Goal: Task Accomplishment & Management: Complete application form

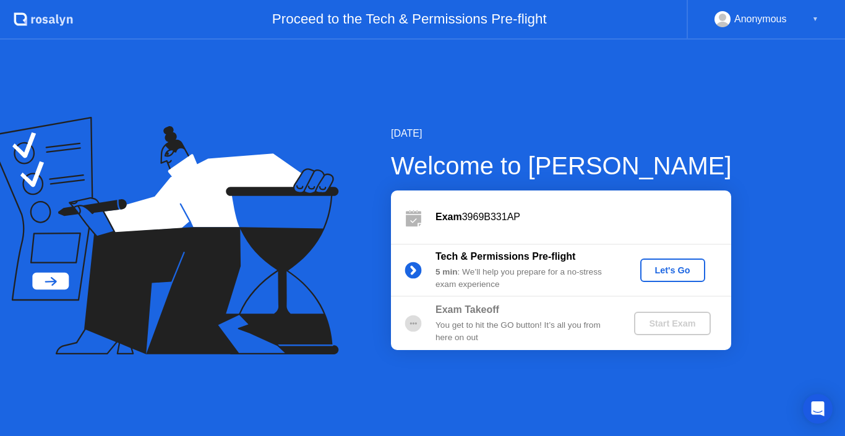
click at [688, 269] on div "Let's Go" at bounding box center [672, 270] width 55 height 10
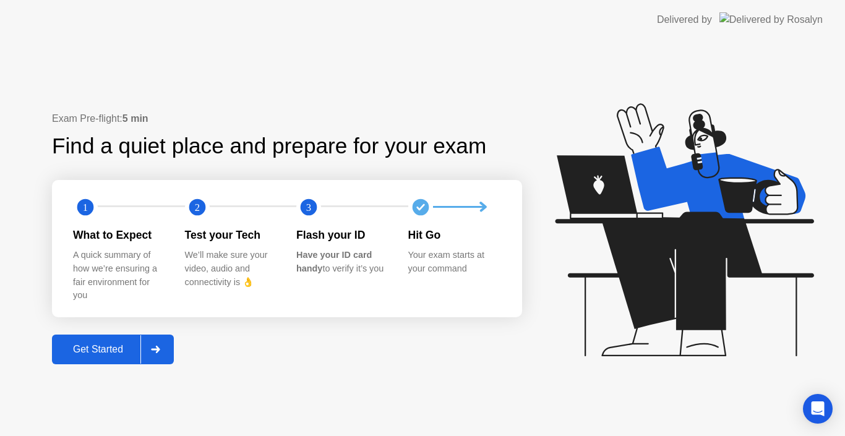
click at [99, 346] on div "Get Started" at bounding box center [98, 349] width 85 height 11
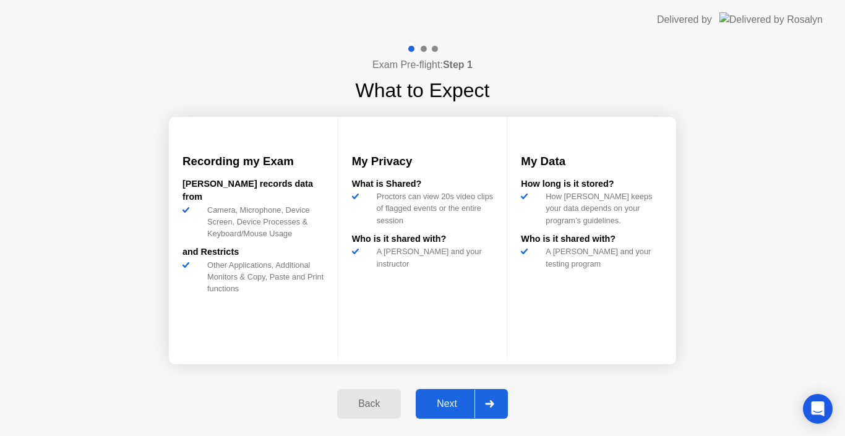
click at [485, 406] on div at bounding box center [490, 404] width 30 height 28
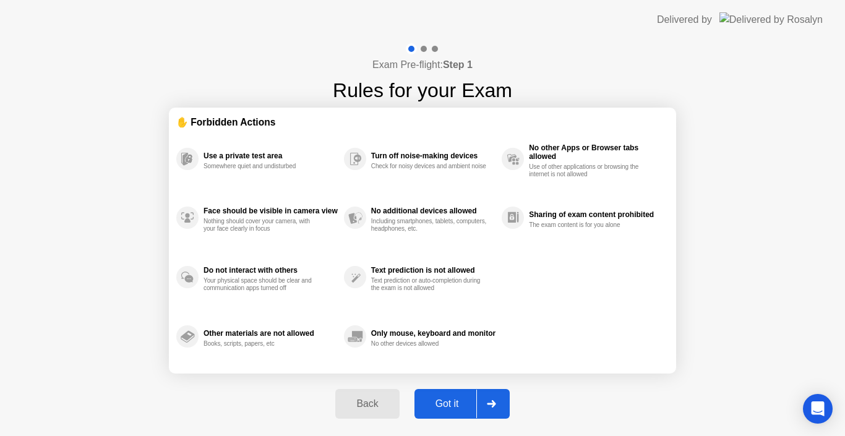
click at [487, 405] on icon at bounding box center [491, 403] width 9 height 7
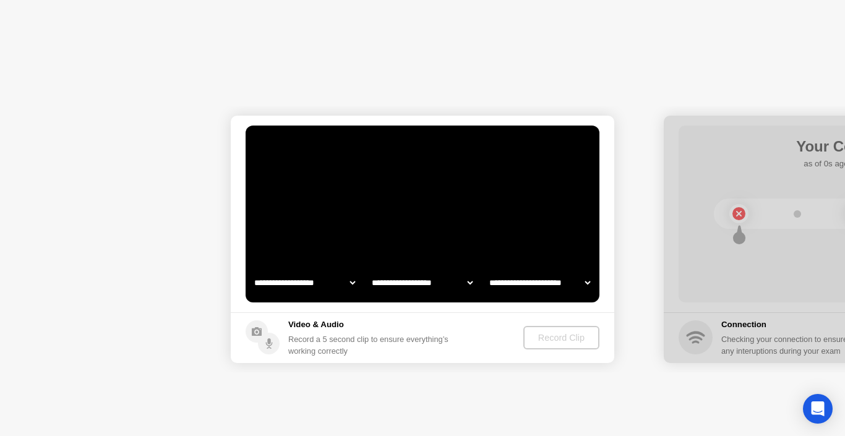
select select "**********"
select select "*******"
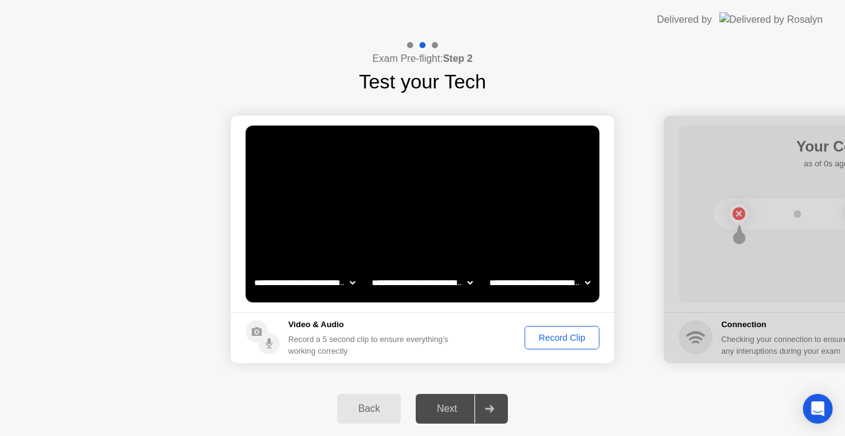
click at [468, 282] on select "**********" at bounding box center [422, 282] width 106 height 25
click at [582, 279] on select "**********" at bounding box center [540, 282] width 106 height 25
click at [583, 279] on select "**********" at bounding box center [540, 282] width 106 height 25
click at [569, 333] on div "Record Clip" at bounding box center [562, 338] width 66 height 10
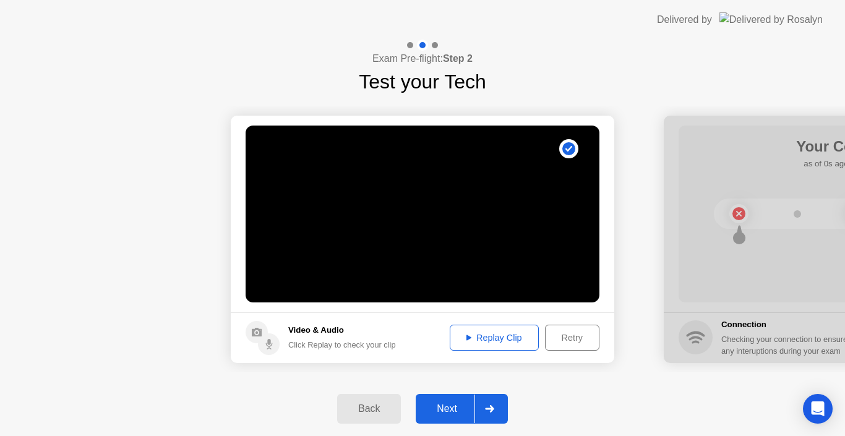
click at [517, 337] on div "Replay Clip" at bounding box center [494, 338] width 80 height 10
click at [455, 403] on div "Next" at bounding box center [447, 408] width 55 height 11
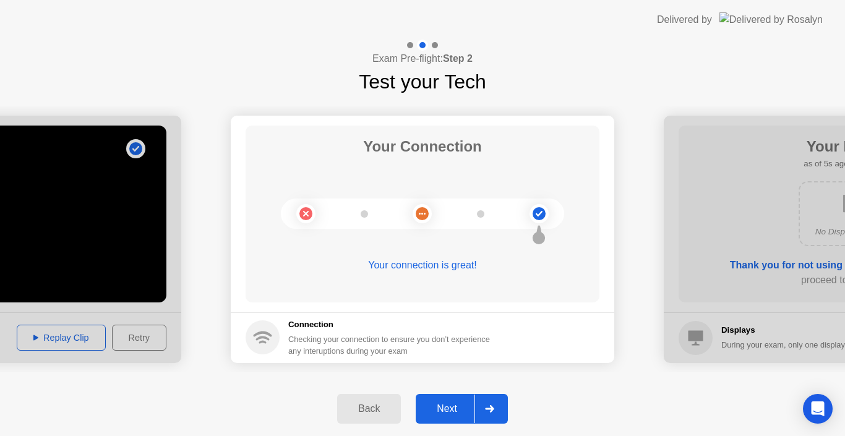
click at [444, 407] on div "Next" at bounding box center [447, 408] width 55 height 11
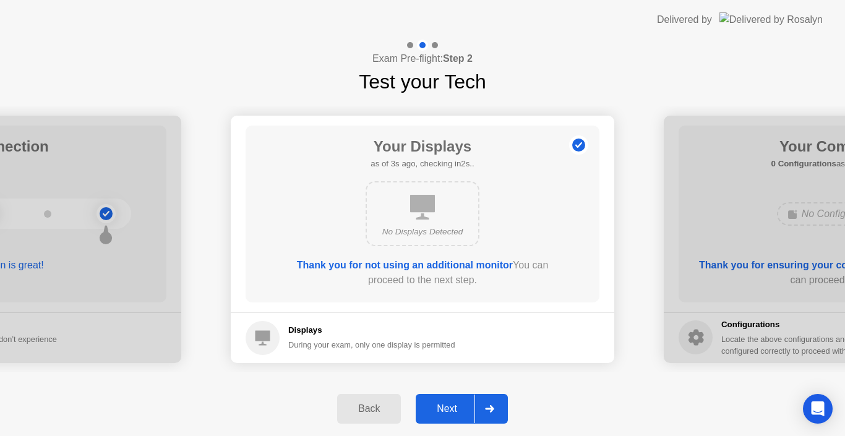
click at [444, 405] on div "Next" at bounding box center [447, 408] width 55 height 11
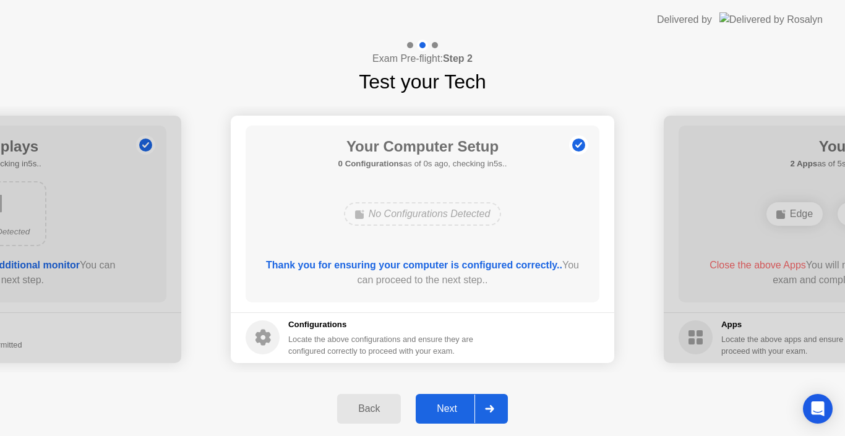
click at [442, 405] on div "Next" at bounding box center [447, 408] width 55 height 11
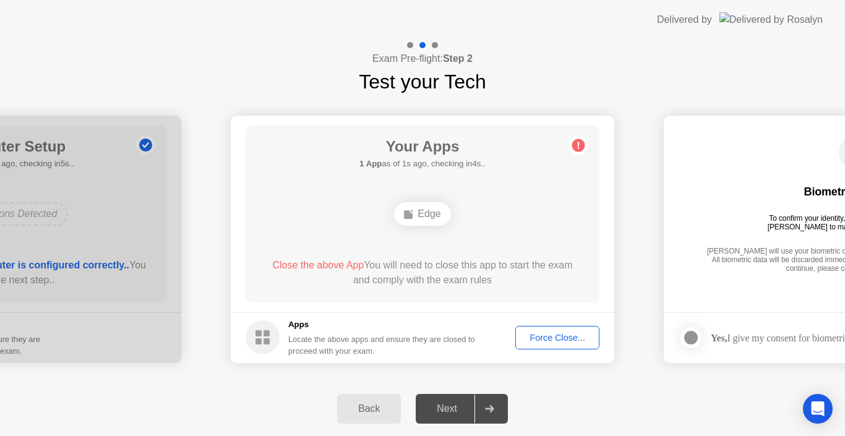
click at [548, 337] on div "Force Close..." at bounding box center [557, 338] width 75 height 10
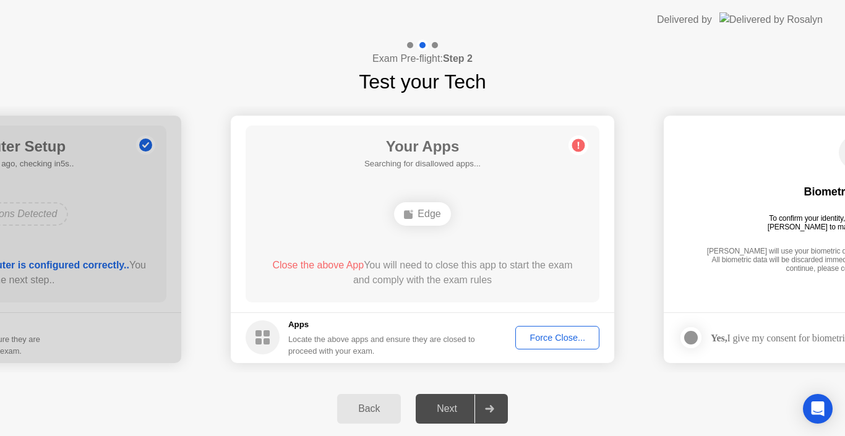
click at [359, 350] on div "Locate the above apps and ensure they are closed to proceed with your exam." at bounding box center [381, 345] width 187 height 24
click at [543, 341] on div "Force Close..." at bounding box center [557, 338] width 75 height 10
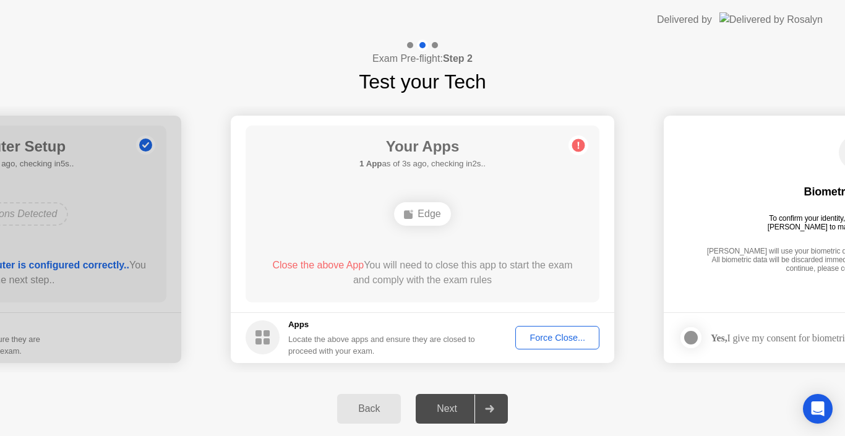
click at [540, 335] on div "Force Close..." at bounding box center [557, 338] width 75 height 10
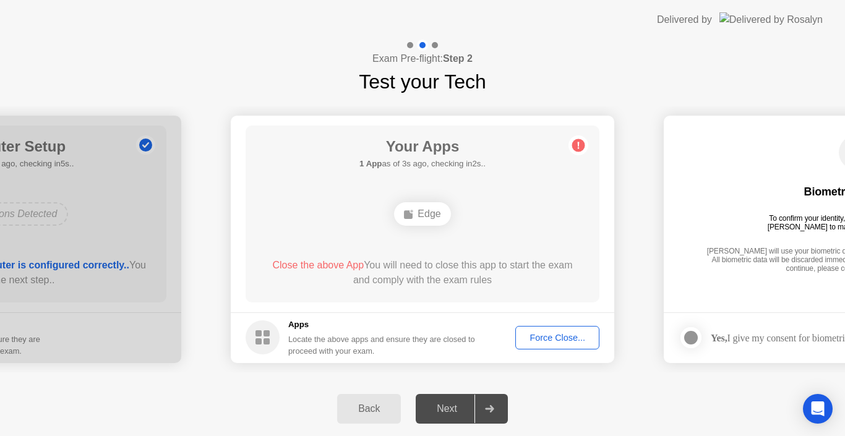
click at [561, 345] on button "Force Close..." at bounding box center [557, 338] width 84 height 24
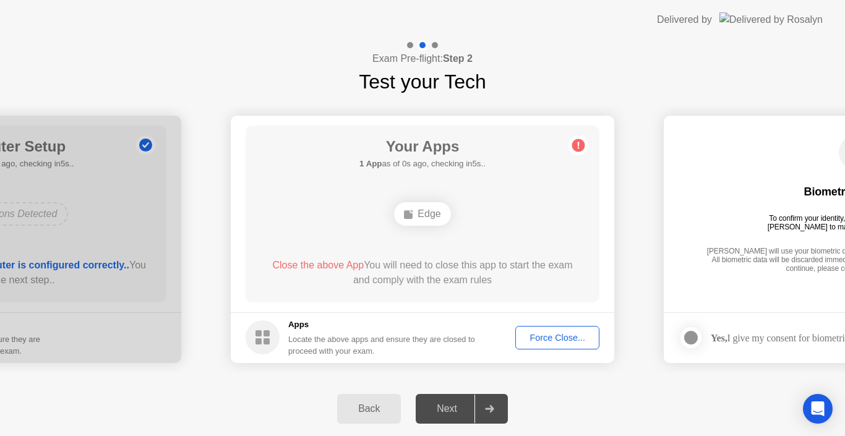
click at [298, 326] on h5 "Apps" at bounding box center [381, 325] width 187 height 12
click at [317, 345] on div "Locate the above apps and ensure they are closed to proceed with your exam." at bounding box center [381, 345] width 187 height 24
click at [263, 335] on circle at bounding box center [263, 338] width 34 height 34
click at [298, 324] on h5 "Apps" at bounding box center [381, 325] width 187 height 12
click at [330, 264] on span "Close the above App" at bounding box center [318, 265] width 92 height 11
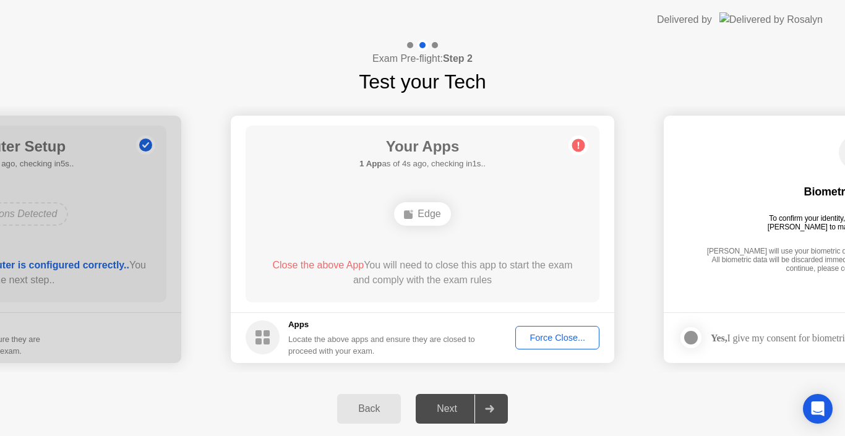
click at [384, 268] on div "Close the above App You will need to close this app to start the exam and compl…" at bounding box center [423, 273] width 319 height 30
click at [423, 219] on div "Edge" at bounding box center [422, 214] width 56 height 24
click at [421, 214] on div "Edge" at bounding box center [422, 214] width 56 height 24
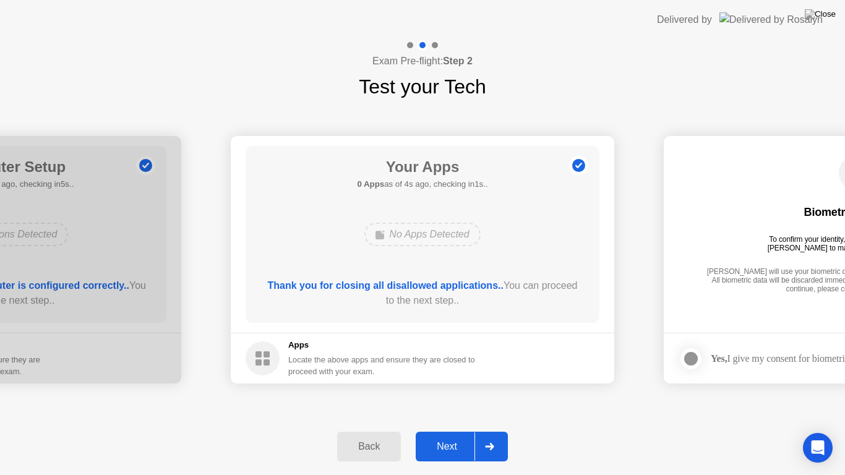
click at [452, 436] on div "Next" at bounding box center [447, 446] width 55 height 11
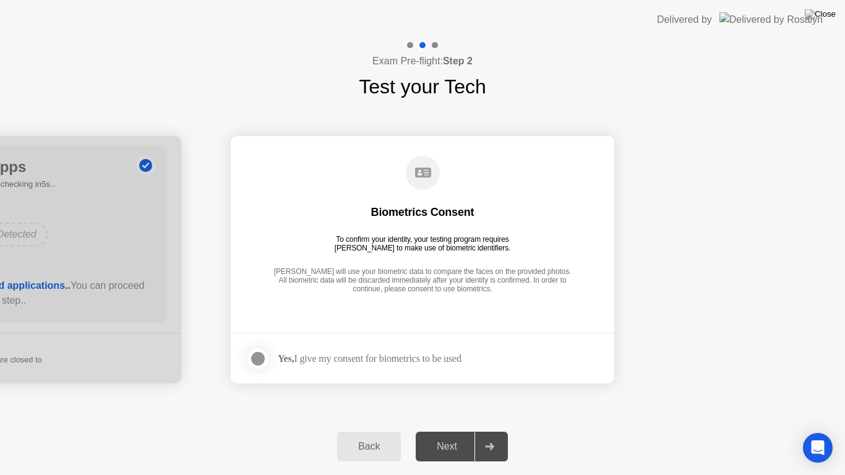
click at [259, 360] on div at bounding box center [258, 358] width 15 height 15
click at [450, 436] on div "Next" at bounding box center [447, 446] width 55 height 11
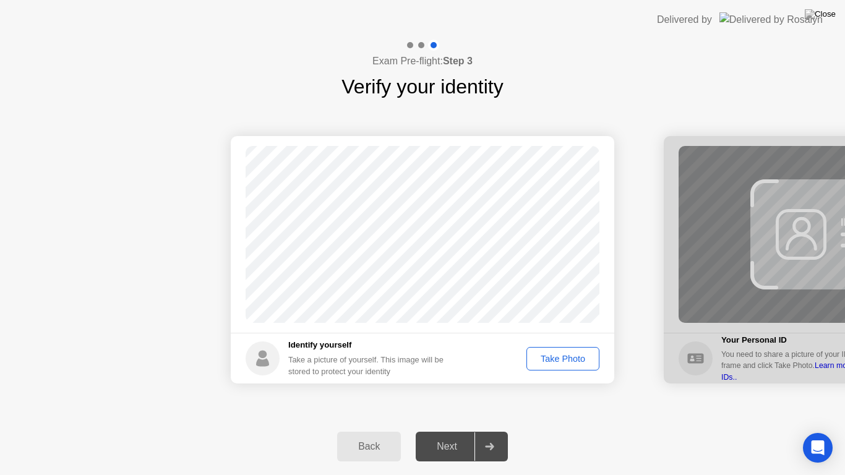
click at [568, 369] on button "Take Photo" at bounding box center [563, 359] width 73 height 24
click at [449, 436] on div "Next" at bounding box center [447, 446] width 55 height 11
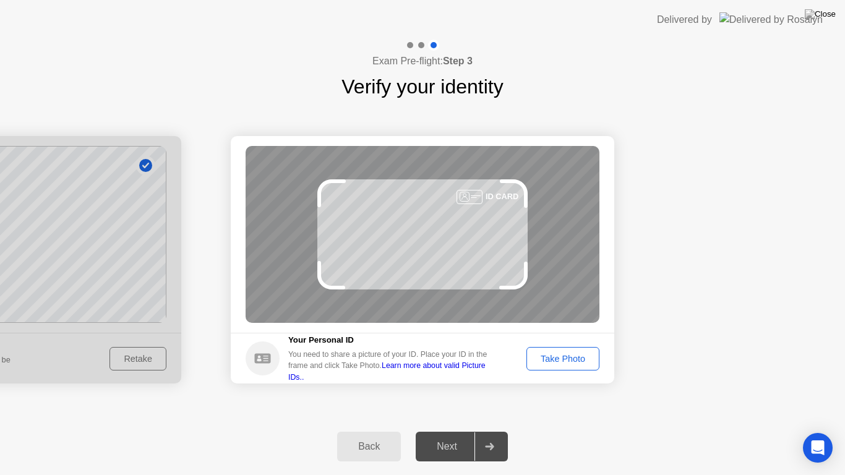
click at [535, 361] on div "Take Photo" at bounding box center [563, 359] width 64 height 10
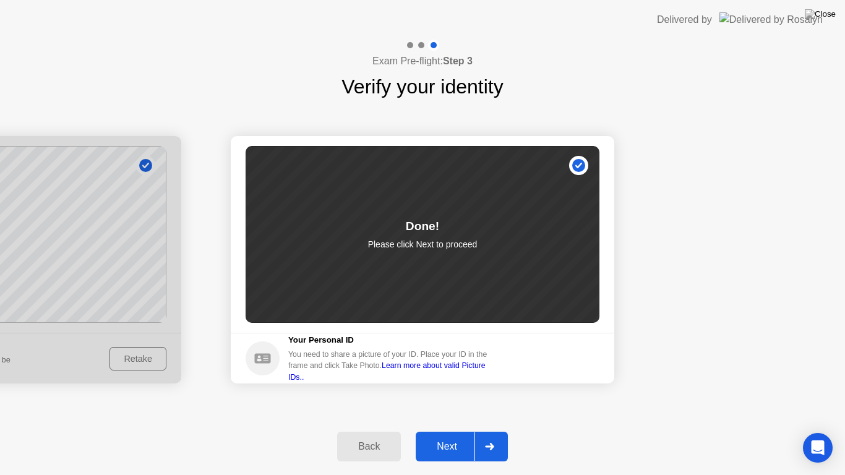
click at [456, 436] on div "Next" at bounding box center [447, 446] width 55 height 11
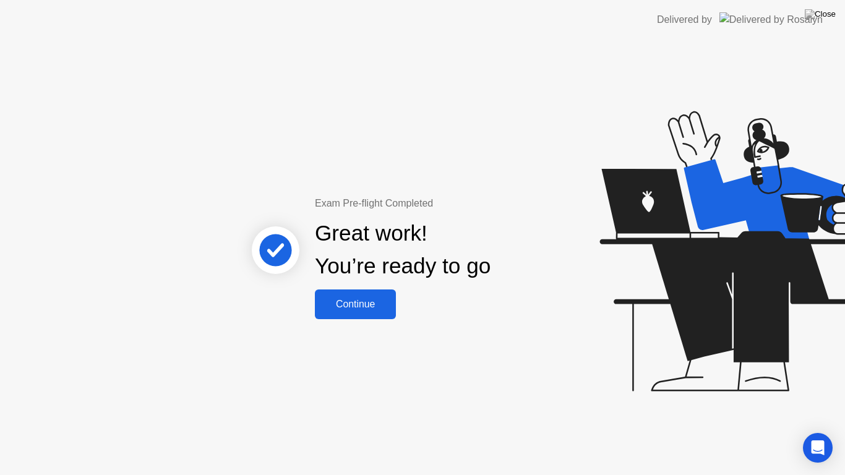
click at [380, 308] on div "Continue" at bounding box center [356, 304] width 74 height 11
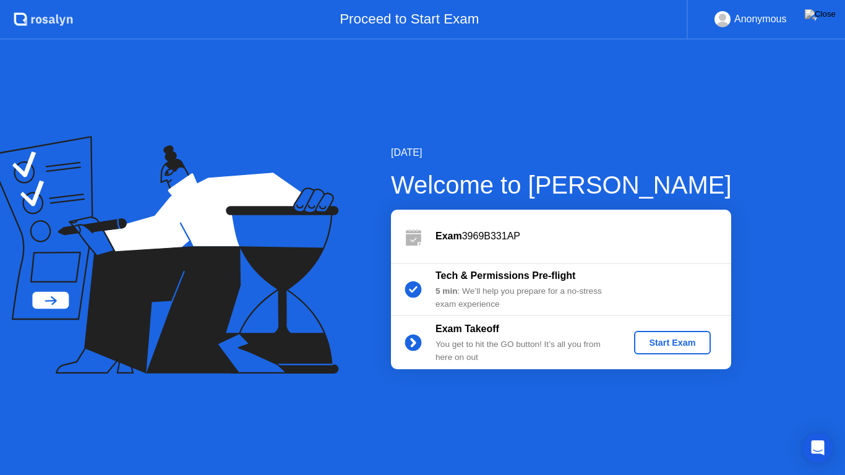
click at [657, 346] on div "Start Exam" at bounding box center [672, 343] width 66 height 10
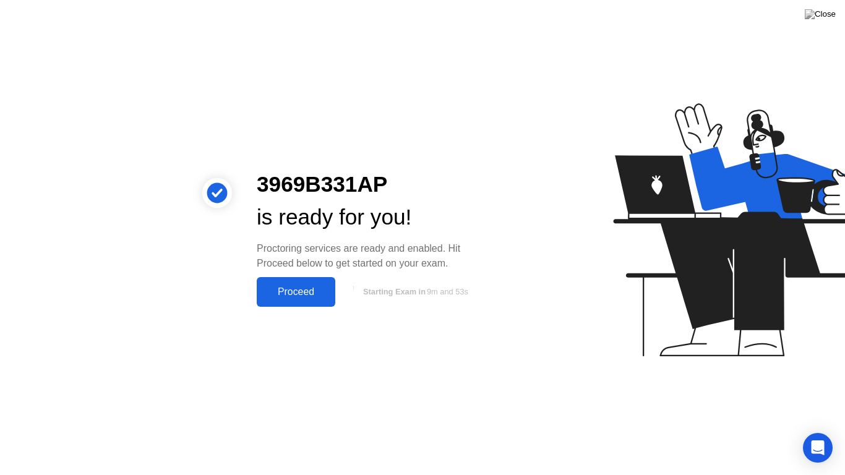
click at [303, 288] on div "Proceed" at bounding box center [295, 291] width 71 height 11
